Goal: Transaction & Acquisition: Purchase product/service

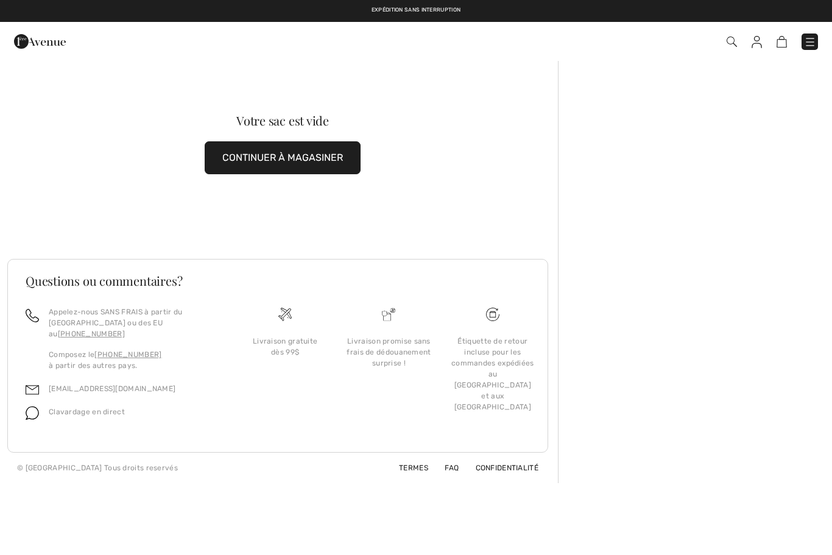
click at [810, 47] on img at bounding box center [810, 42] width 12 height 12
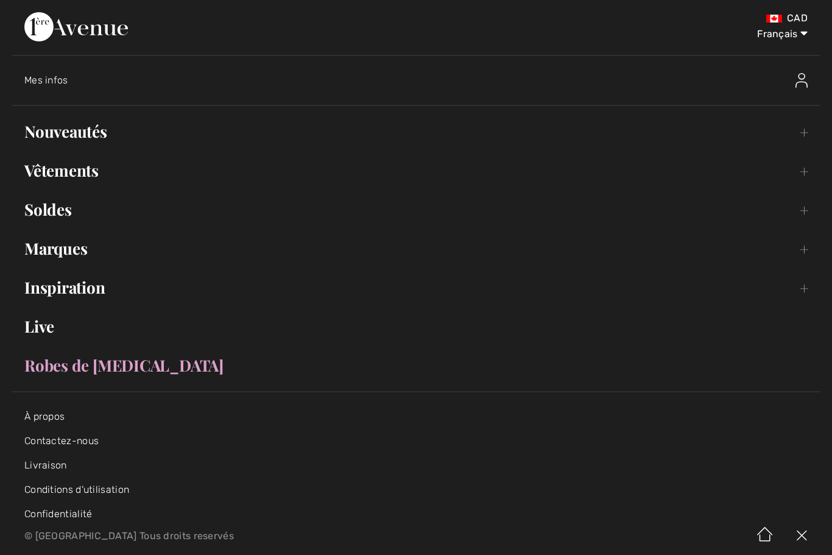
click at [804, 77] on img at bounding box center [802, 80] width 12 height 15
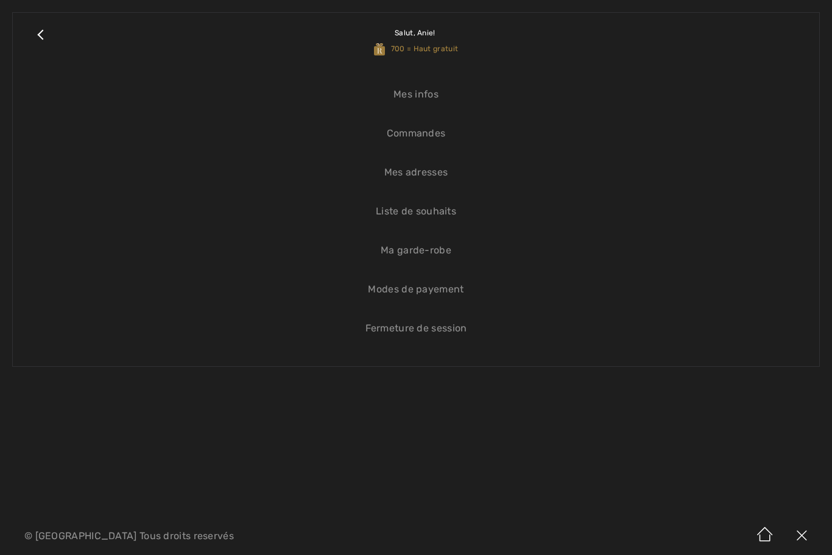
click at [440, 208] on link "Liste de souhaits" at bounding box center [416, 211] width 782 height 27
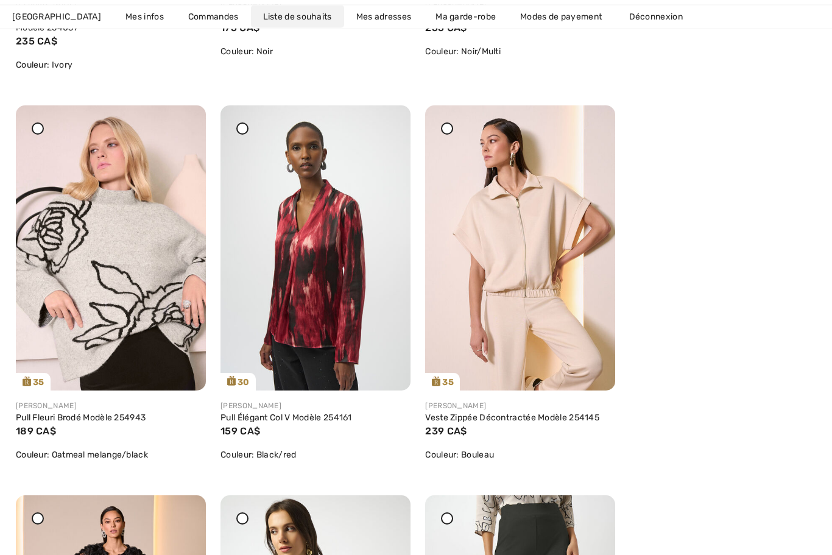
scroll to position [2512, 0]
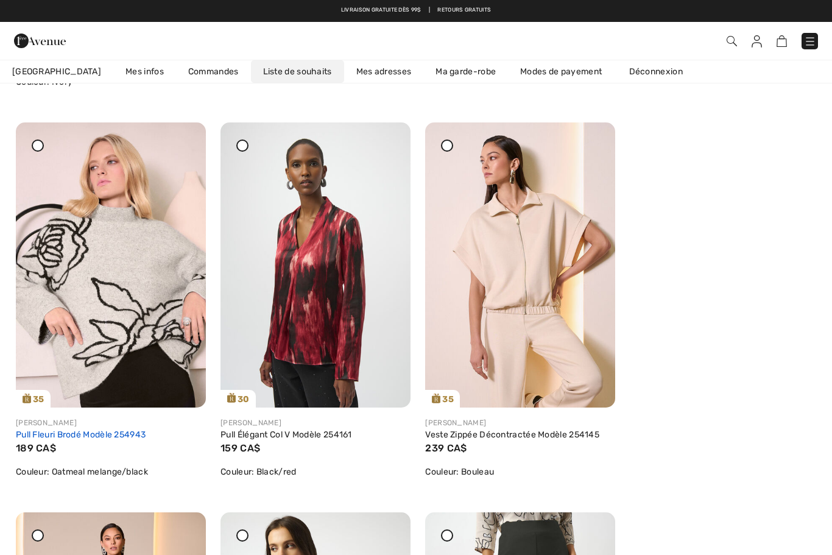
click at [83, 437] on link "Pull Fleuri Brodé Modèle 254943" at bounding box center [81, 435] width 130 height 10
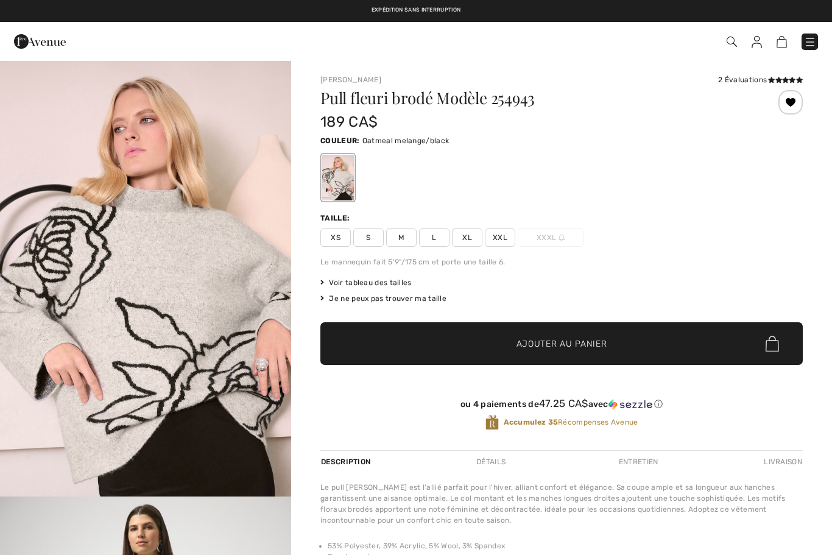
checkbox input "true"
click at [759, 82] on div "2 Évaluations" at bounding box center [760, 79] width 85 height 11
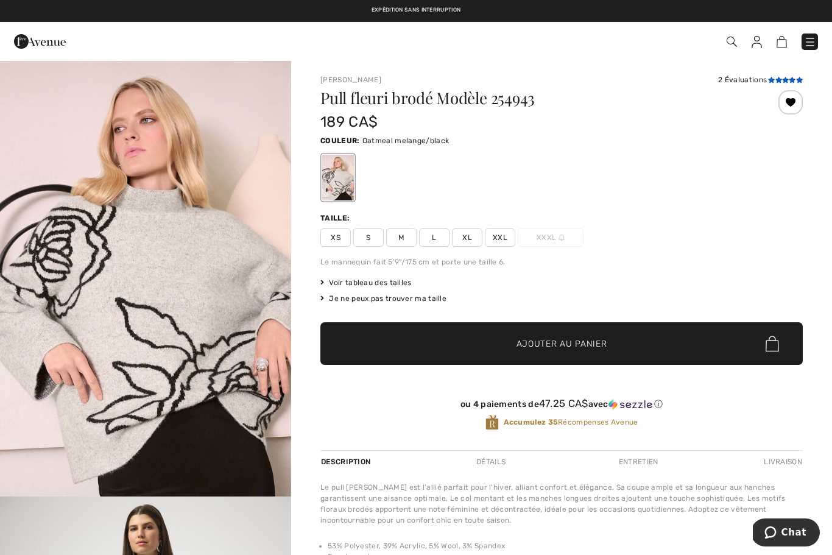
click at [784, 77] on span at bounding box center [785, 80] width 35 height 7
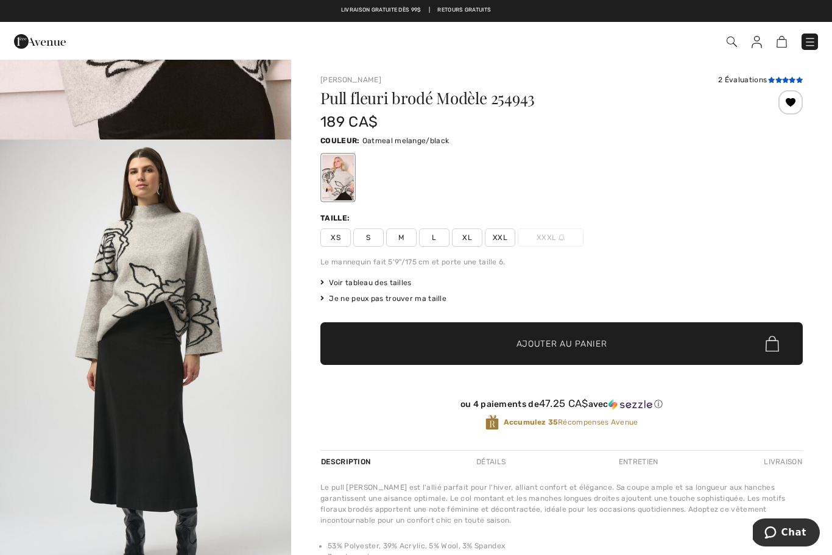
scroll to position [373, 0]
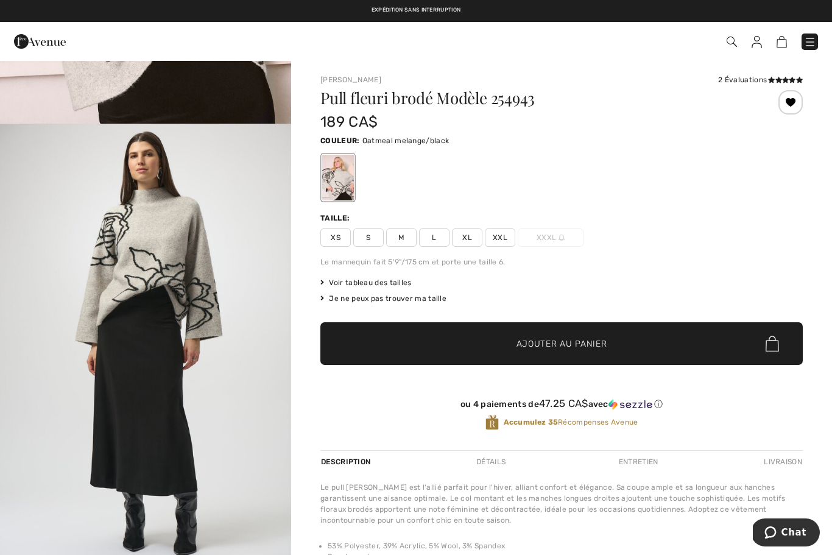
click at [465, 239] on span "XL" at bounding box center [467, 237] width 30 height 18
click at [562, 343] on span "Ajouter au panier" at bounding box center [562, 344] width 91 height 13
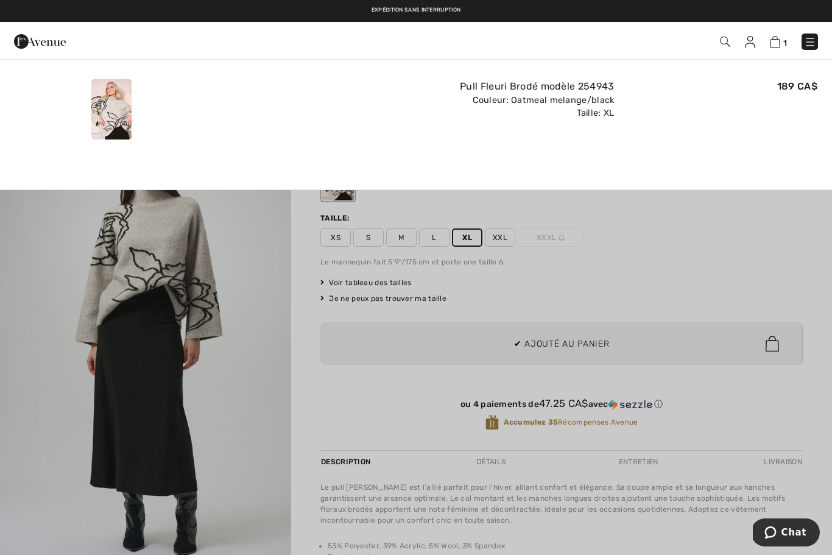
scroll to position [0, 0]
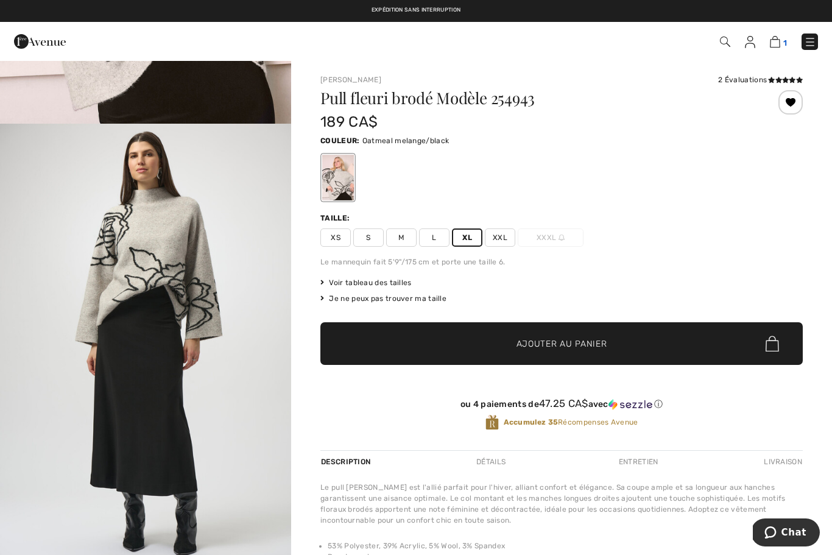
click at [776, 44] on img at bounding box center [775, 42] width 10 height 12
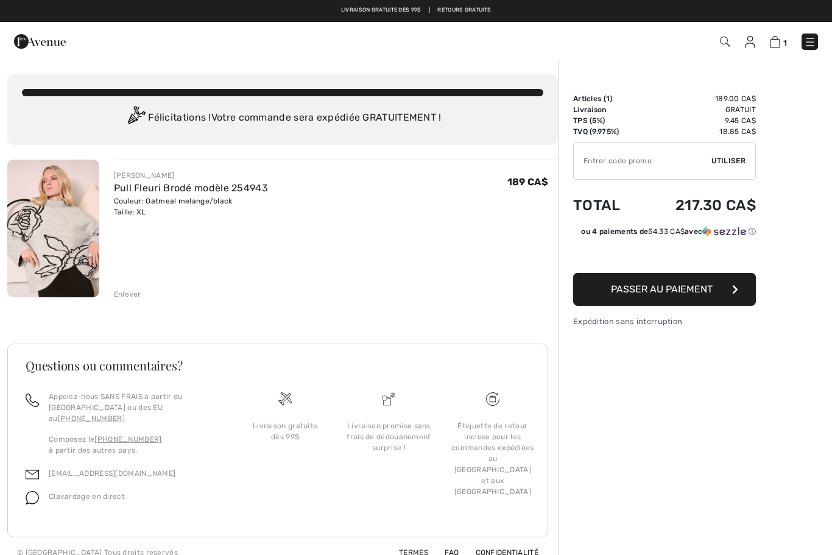
click at [682, 291] on span "Passer au paiement" at bounding box center [662, 289] width 102 height 12
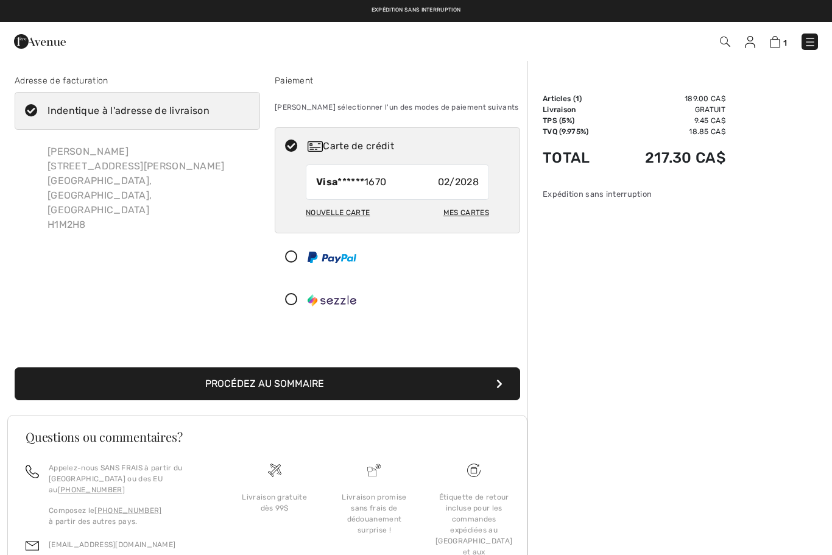
click at [288, 381] on button "Procédez au sommaire" at bounding box center [268, 383] width 506 height 33
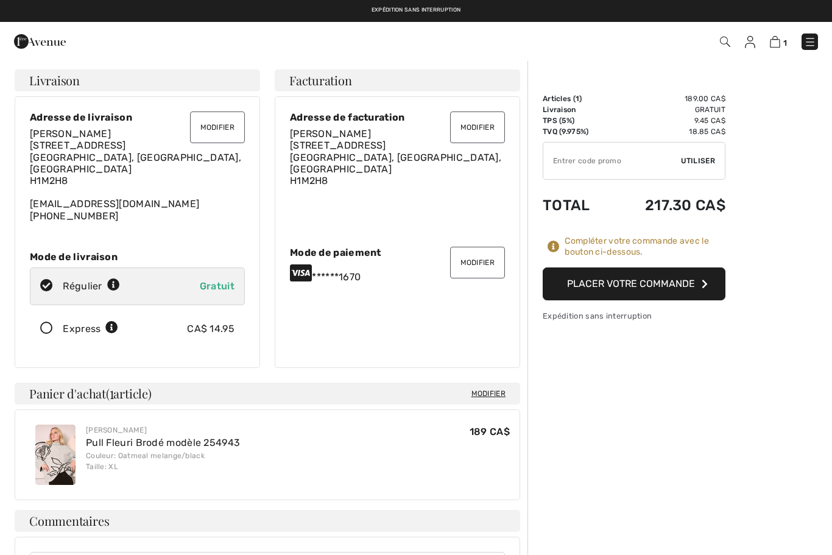
click at [649, 285] on button "Placer votre commande" at bounding box center [634, 283] width 183 height 33
